Goal: Browse casually

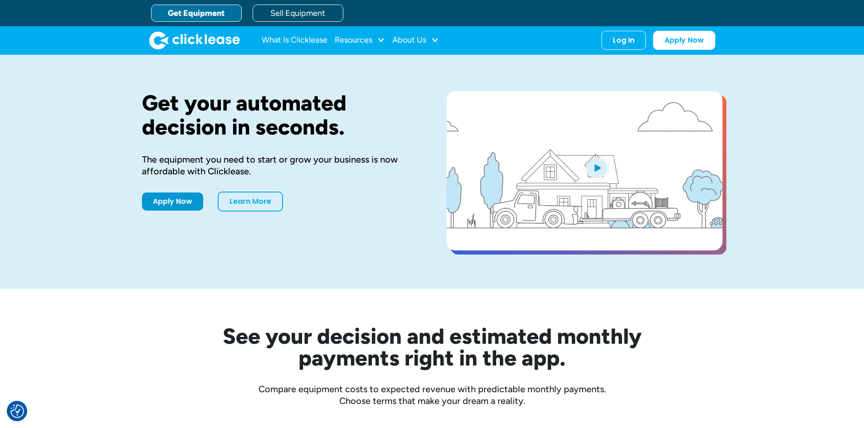
click at [749, 308] on div "See your decision and estimated monthly payments right in the app. Compare equi…" at bounding box center [432, 348] width 864 height 118
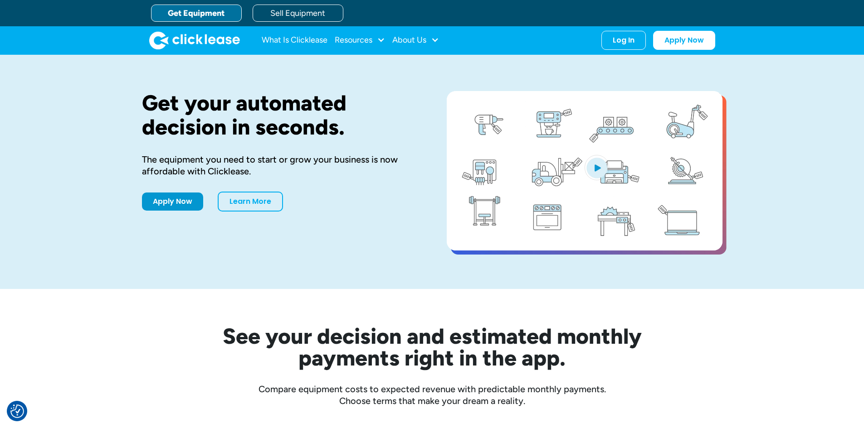
click at [179, 296] on div "See your decision and estimated monthly payments right in the app. Compare equi…" at bounding box center [432, 348] width 580 height 118
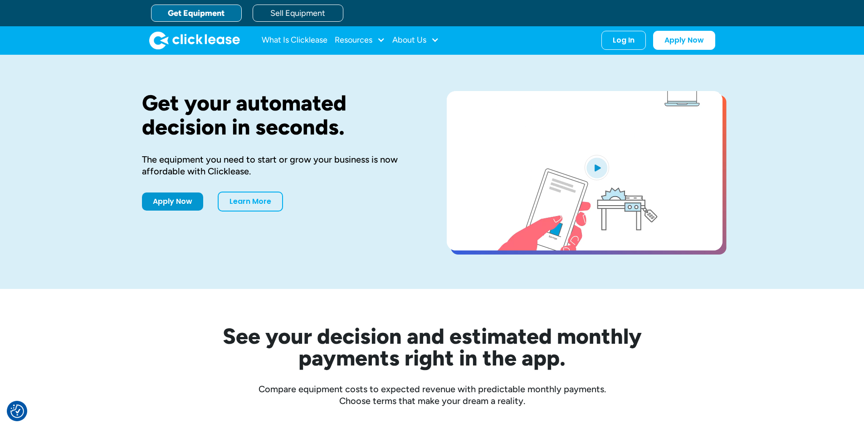
click at [181, 295] on div "See your decision and estimated monthly payments right in the app. Compare equi…" at bounding box center [432, 348] width 580 height 118
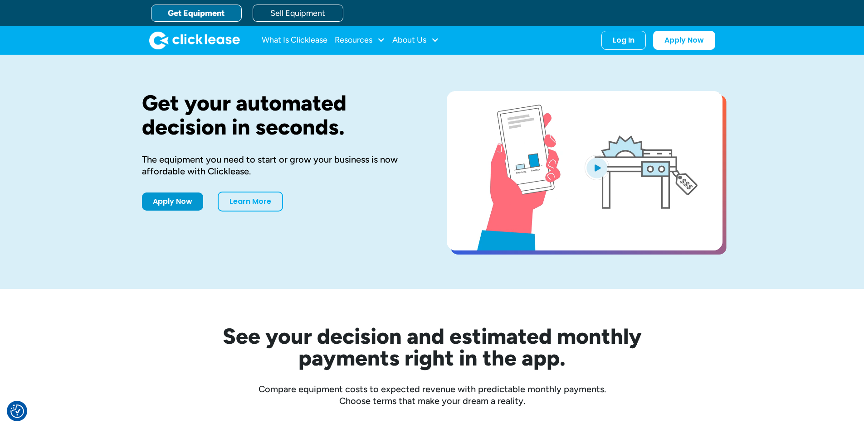
click at [182, 295] on div "See your decision and estimated monthly payments right in the app. Compare equi…" at bounding box center [432, 348] width 580 height 118
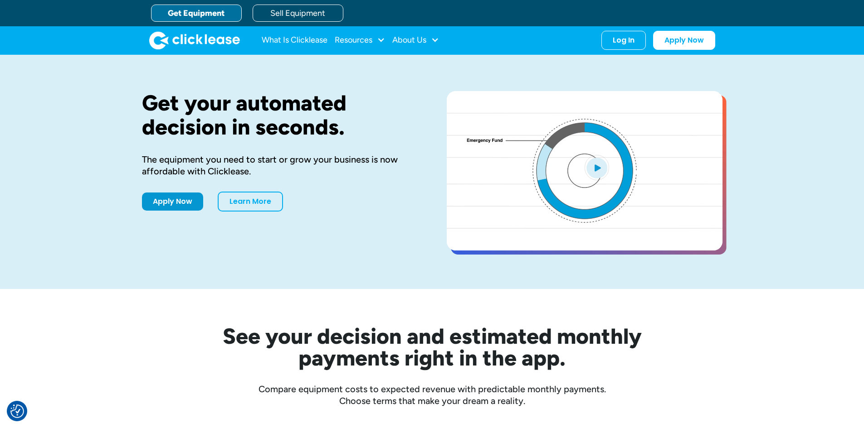
click at [100, 311] on div "See your decision and estimated monthly payments right in the app. Compare equi…" at bounding box center [432, 348] width 864 height 118
